Goal: Download file/media

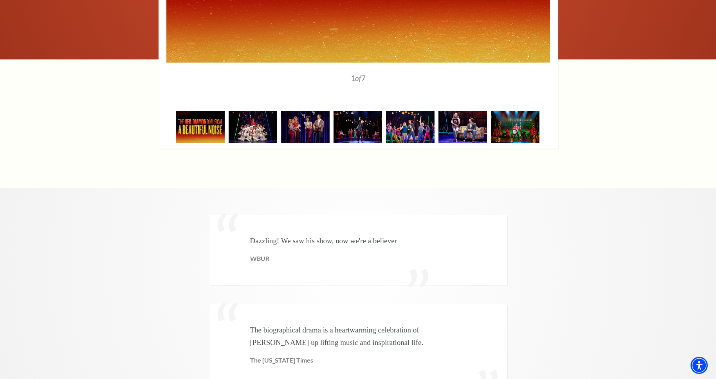
scroll to position [1442, 0]
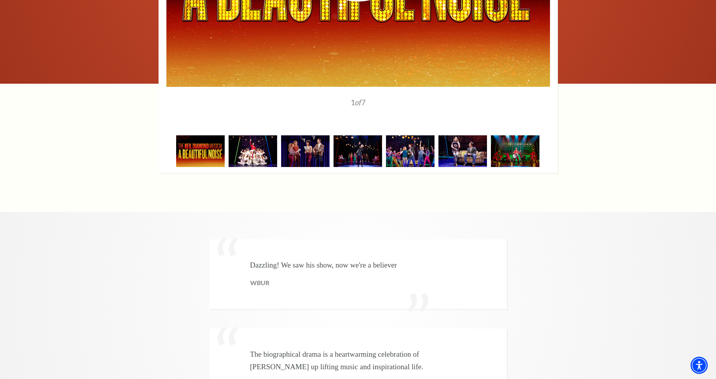
click at [257, 135] on img at bounding box center [253, 151] width 49 height 32
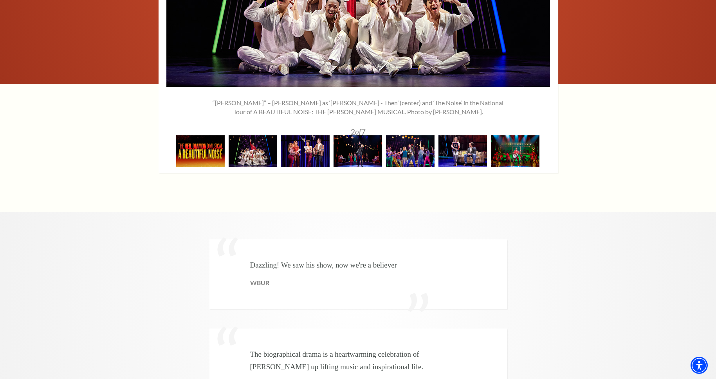
click at [299, 135] on img at bounding box center [305, 151] width 49 height 32
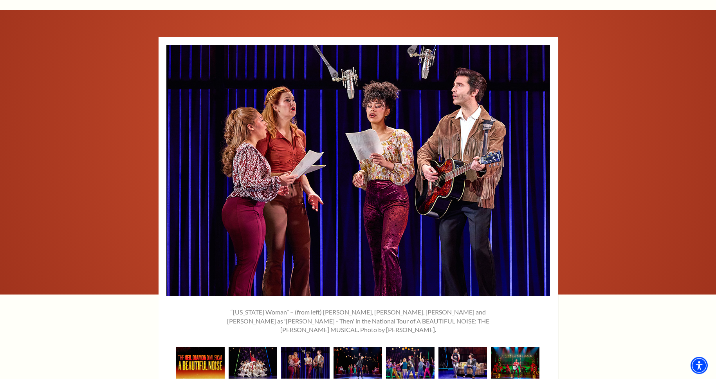
scroll to position [1243, 0]
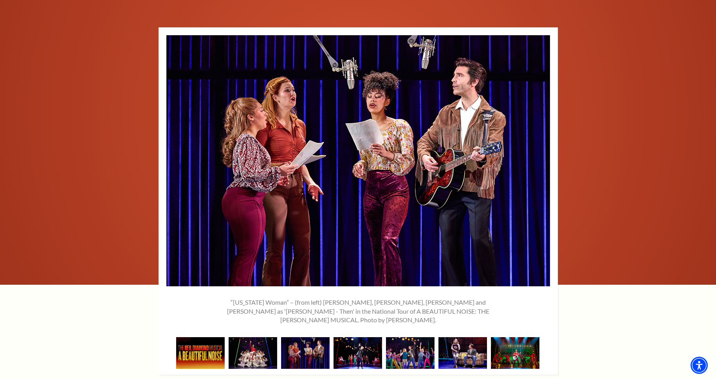
click at [352, 337] on img at bounding box center [358, 353] width 49 height 32
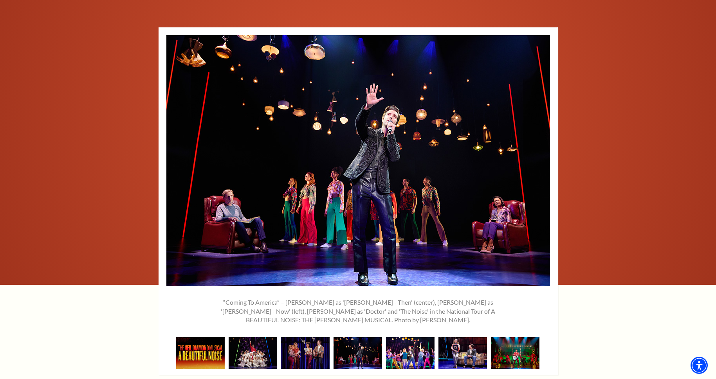
click at [396, 337] on img at bounding box center [410, 353] width 49 height 32
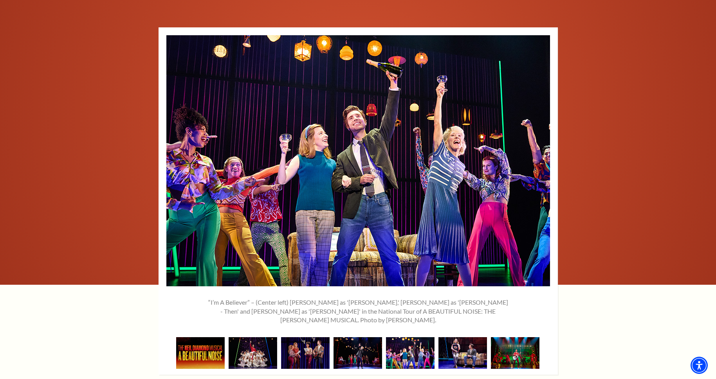
click at [434, 337] on img at bounding box center [410, 353] width 49 height 32
click at [451, 337] on img at bounding box center [462, 353] width 49 height 32
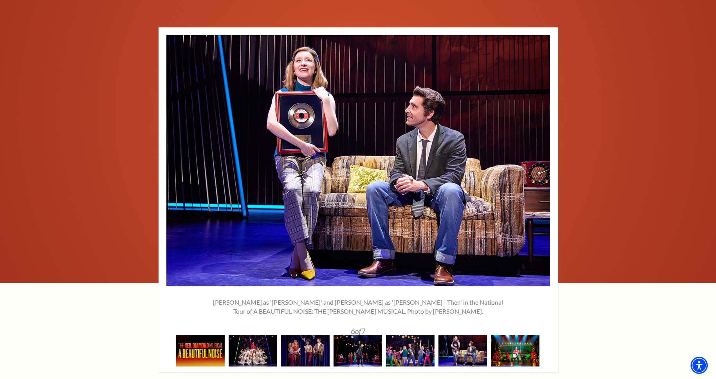
click at [520, 335] on img at bounding box center [515, 351] width 49 height 32
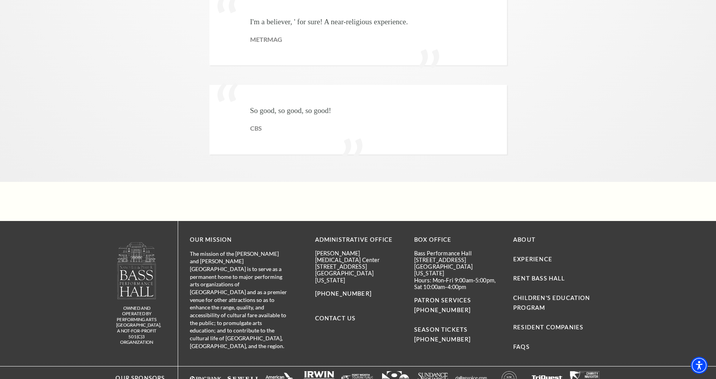
scroll to position [1882, 0]
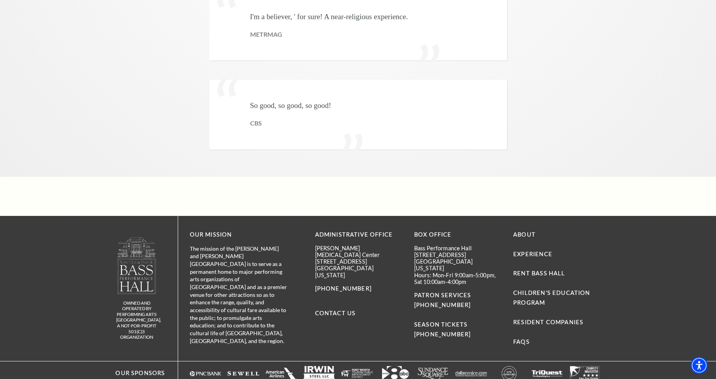
click at [523, 230] on li "About" at bounding box center [556, 235] width 87 height 10
click at [523, 231] on link "About" at bounding box center [524, 234] width 22 height 7
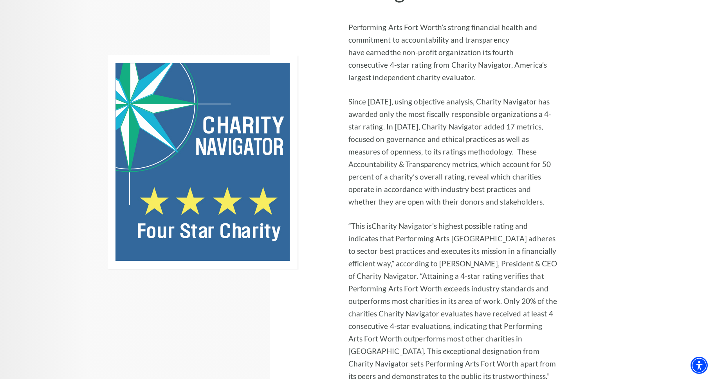
scroll to position [733, 0]
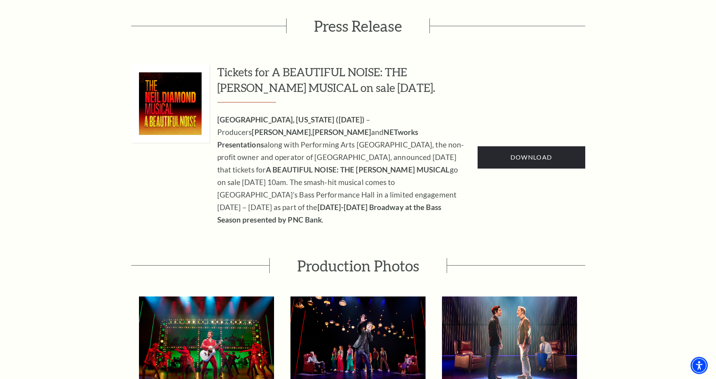
scroll to position [479, 0]
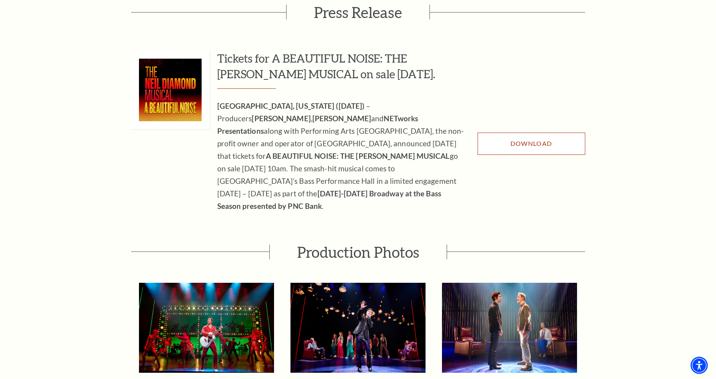
click at [504, 133] on link "Download" at bounding box center [532, 144] width 108 height 22
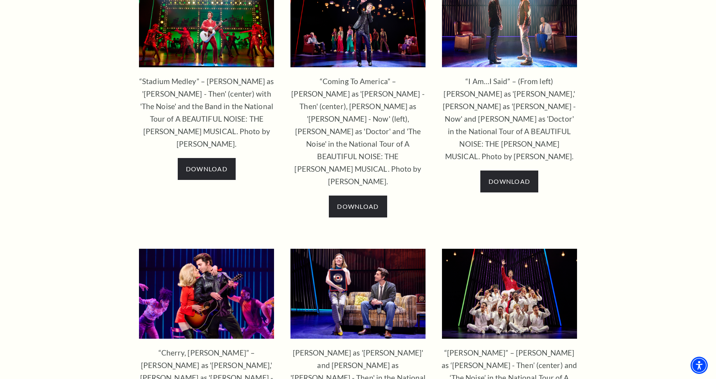
scroll to position [705, 0]
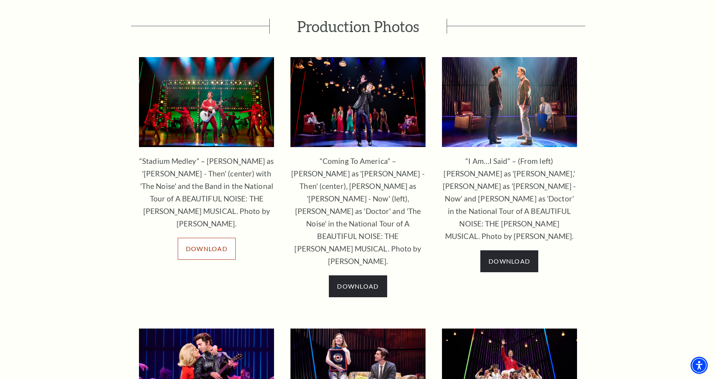
click at [231, 238] on link "Download" at bounding box center [207, 249] width 58 height 22
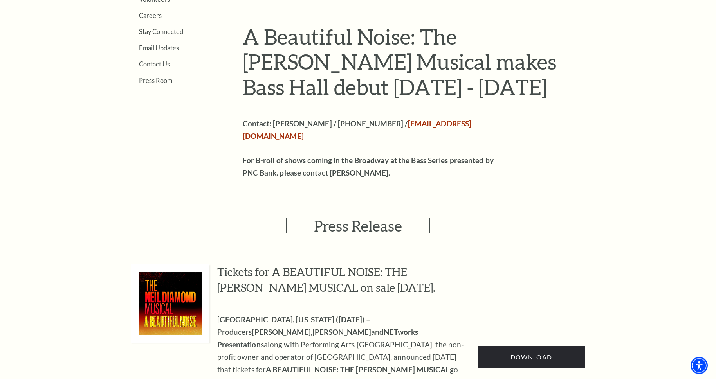
scroll to position [266, 0]
click at [165, 294] on img at bounding box center [170, 303] width 63 height 63
